Goal: Transaction & Acquisition: Purchase product/service

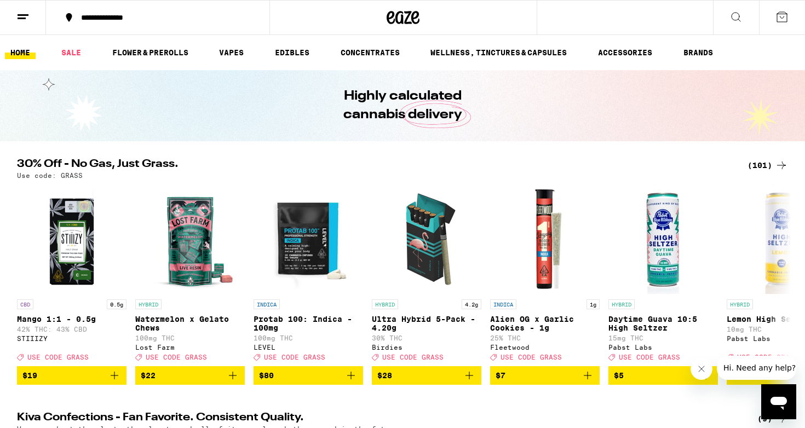
click at [777, 163] on icon at bounding box center [781, 165] width 13 height 13
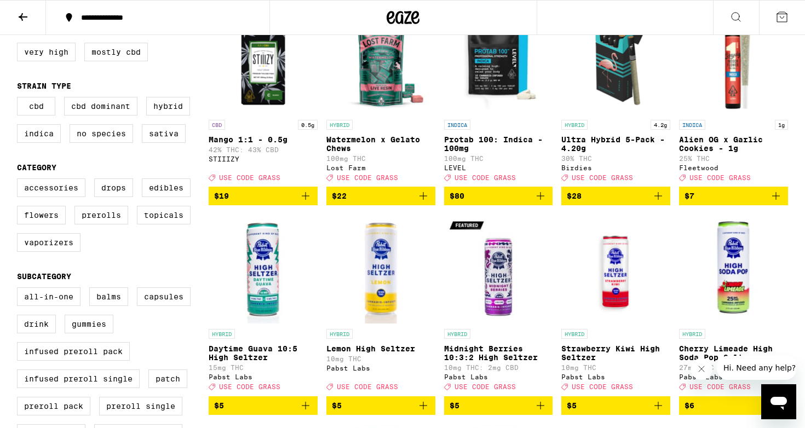
scroll to position [155, 0]
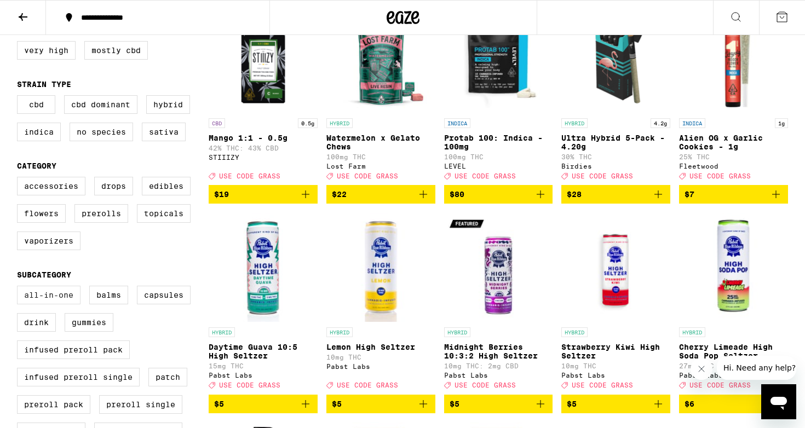
click at [47, 304] on label "All-In-One" at bounding box center [49, 295] width 64 height 19
click at [20, 288] on input "All-In-One" at bounding box center [19, 287] width 1 height 1
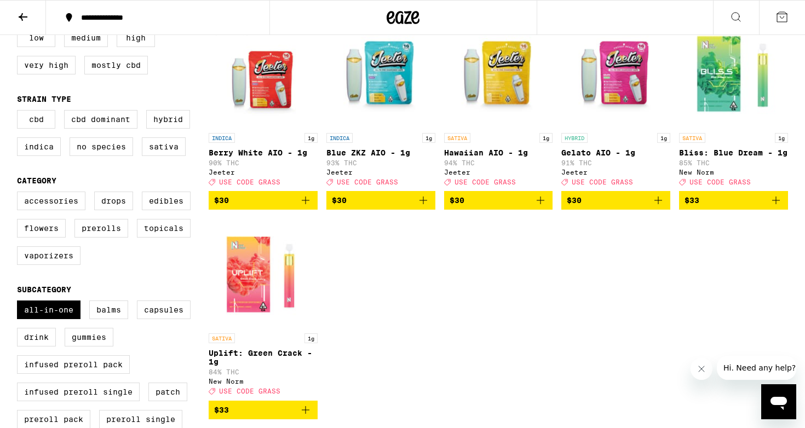
scroll to position [183, 0]
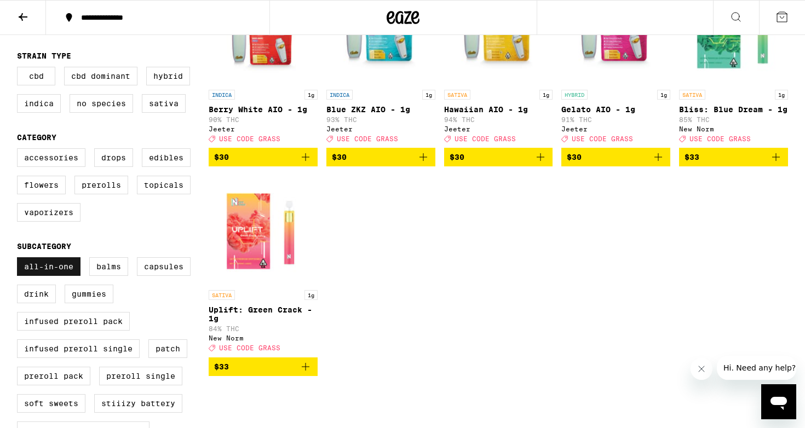
click at [47, 276] on label "All-In-One" at bounding box center [49, 266] width 64 height 19
click at [20, 260] on input "All-In-One" at bounding box center [19, 259] width 1 height 1
checkbox input "false"
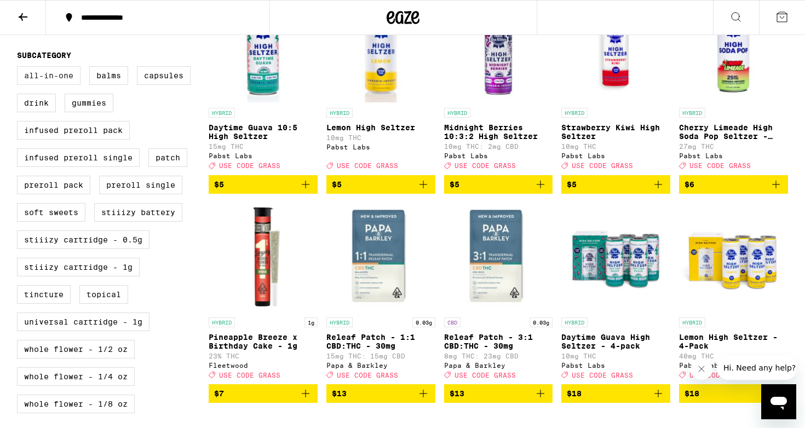
scroll to position [379, 0]
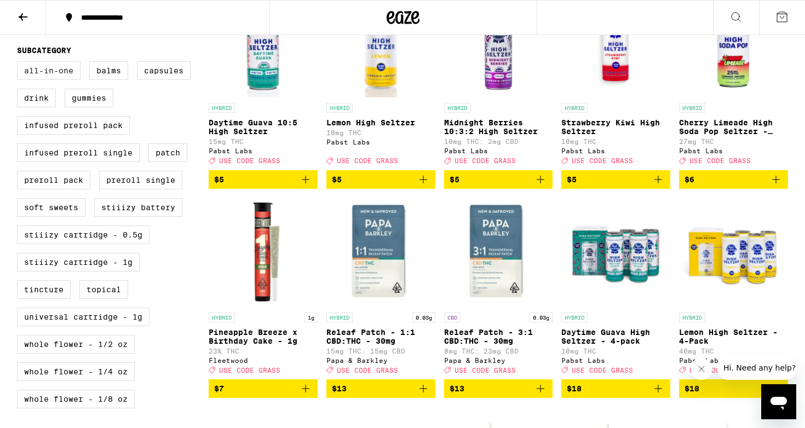
click at [47, 272] on label "STIIIZY Cartridge - 1g" at bounding box center [78, 262] width 123 height 19
click at [20, 64] on input "STIIIZY Cartridge - 1g" at bounding box center [19, 63] width 1 height 1
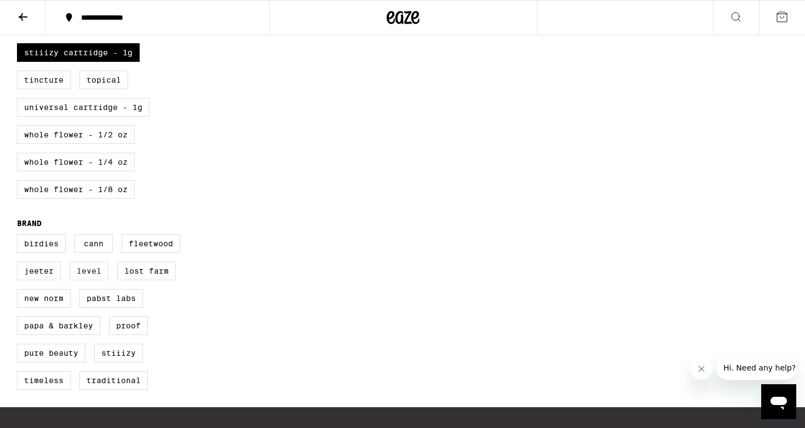
scroll to position [493, 0]
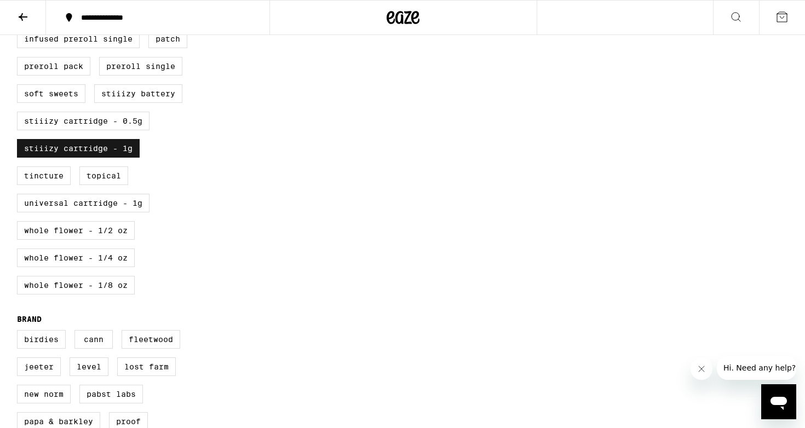
click at [91, 158] on label "STIIIZY Cartridge - 1g" at bounding box center [78, 148] width 123 height 19
checkbox input "false"
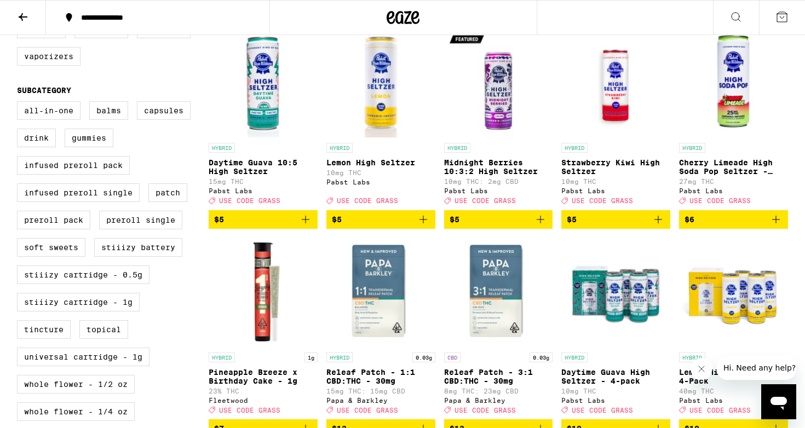
scroll to position [376, 0]
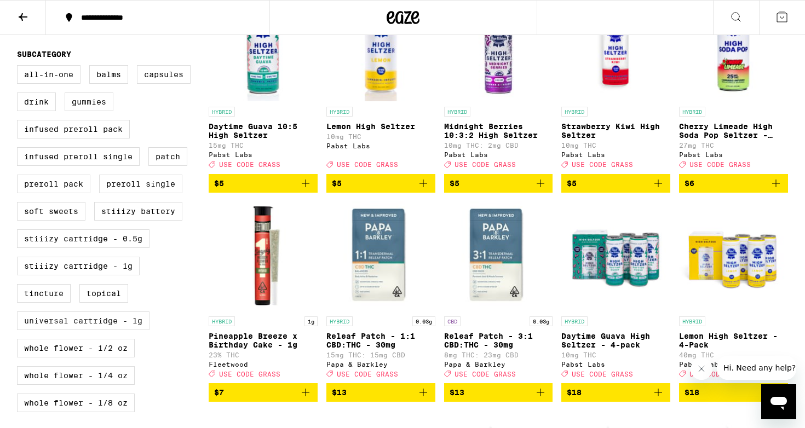
click at [106, 330] on label "Universal Cartridge - 1g" at bounding box center [83, 321] width 133 height 19
click at [20, 67] on input "Universal Cartridge - 1g" at bounding box center [19, 67] width 1 height 1
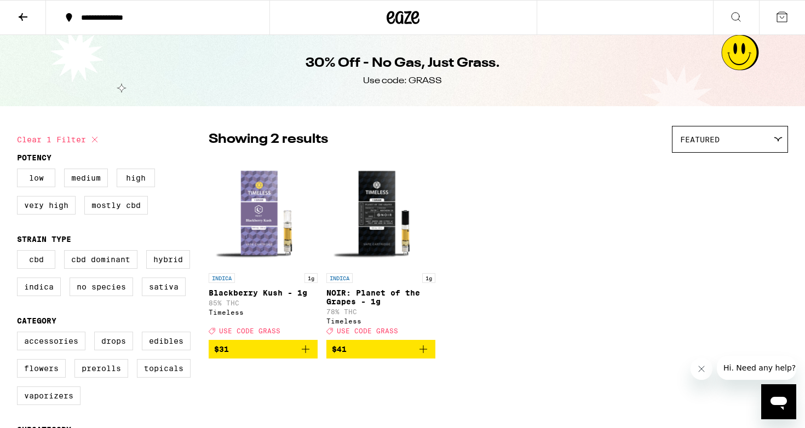
click at [388, 202] on img "Open page for NOIR: Planet of the Grapes - 1g from Timeless" at bounding box center [380, 213] width 109 height 110
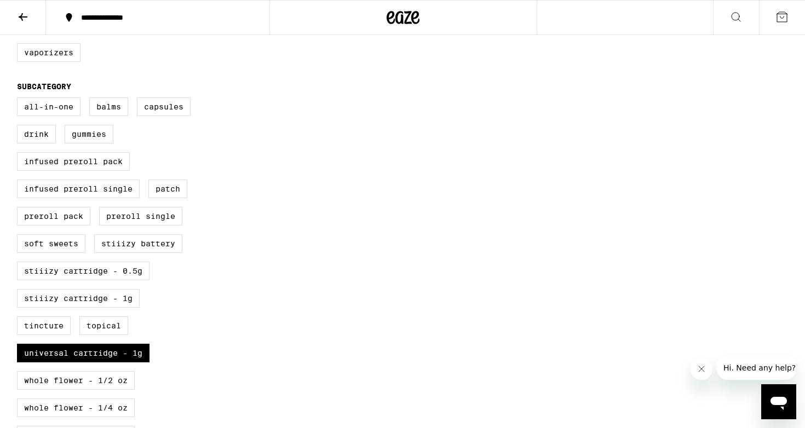
scroll to position [464, 0]
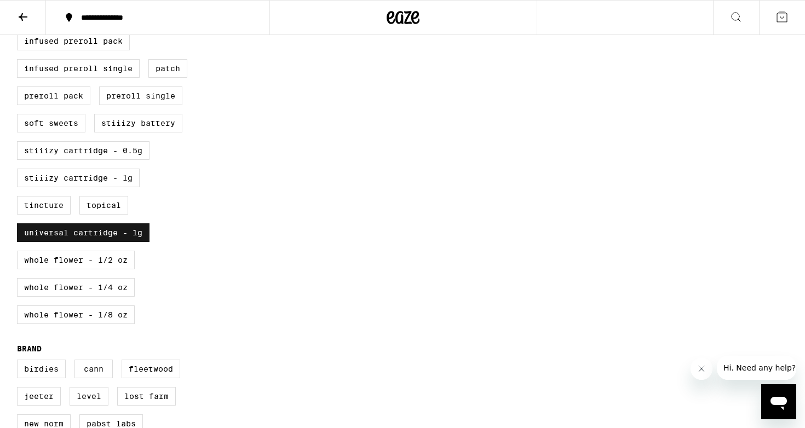
click at [86, 242] on label "Universal Cartridge - 1g" at bounding box center [83, 232] width 133 height 19
checkbox input "false"
